Goal: Navigation & Orientation: Find specific page/section

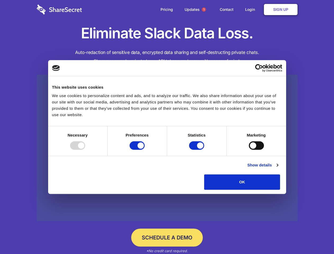
click at [85, 150] on div at bounding box center [77, 145] width 15 height 8
click at [144, 150] on input "Preferences" at bounding box center [136, 145] width 15 height 8
checkbox input "false"
click at [197, 150] on input "Statistics" at bounding box center [196, 145] width 15 height 8
checkbox input "false"
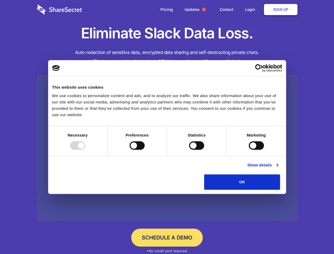
click at [249, 150] on input "Marketing" at bounding box center [256, 145] width 15 height 8
checkbox input "true"
click at [278, 168] on link "Show details" at bounding box center [262, 165] width 31 height 6
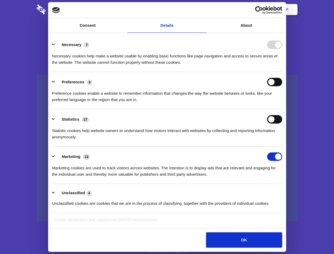
click at [282, 72] on li "Necessary 7 Necessary cookies help make a website usable by enabling basic func…" at bounding box center [167, 53] width 230 height 37
click at [203, 10] on span "1" at bounding box center [204, 9] width 4 height 4
